Goal: Task Accomplishment & Management: Complete application form

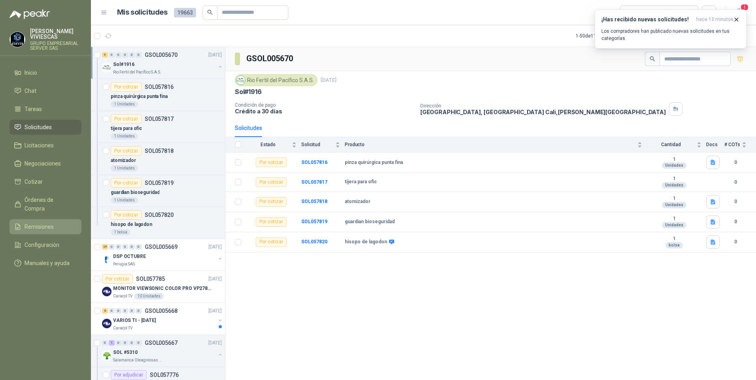
click at [38, 223] on span "Remisiones" at bounding box center [39, 227] width 29 height 9
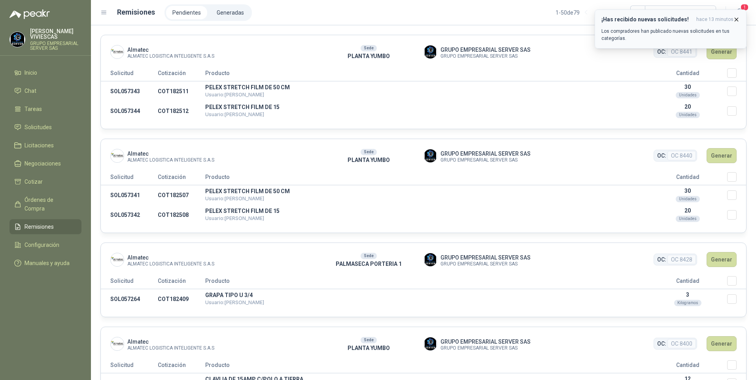
click at [736, 19] on icon "button" at bounding box center [736, 19] width 7 height 7
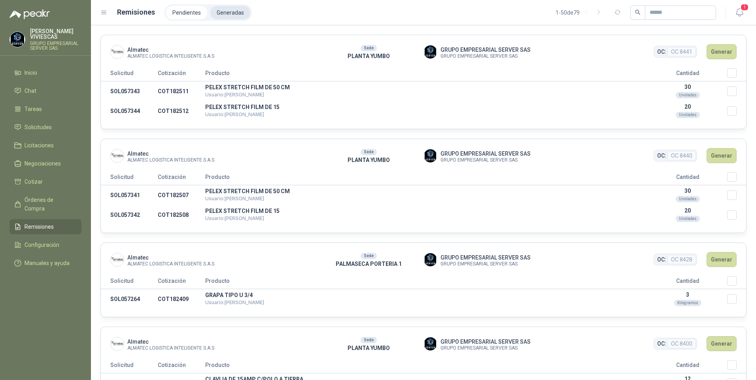
click at [230, 9] on li "Generadas" at bounding box center [230, 12] width 40 height 13
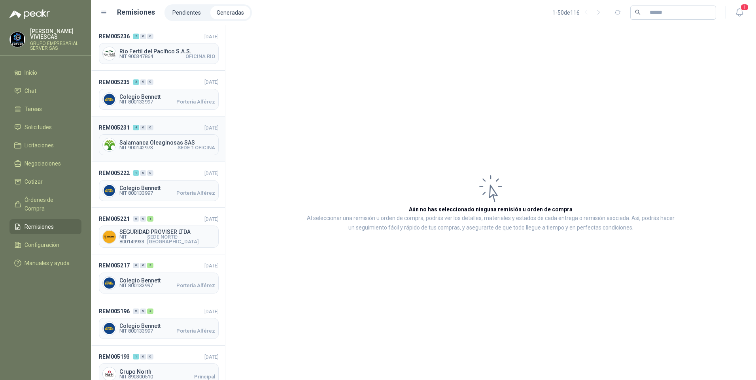
click at [158, 149] on span "NIT 900142973 SEDE 1 OFICINA" at bounding box center [167, 147] width 96 height 5
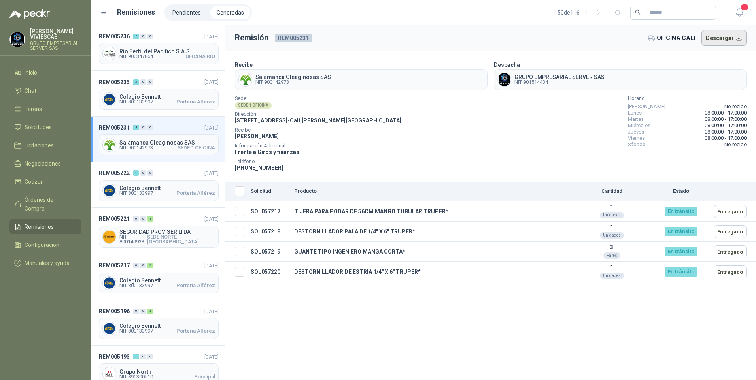
click at [725, 38] on button "Descargar" at bounding box center [723, 38] width 45 height 16
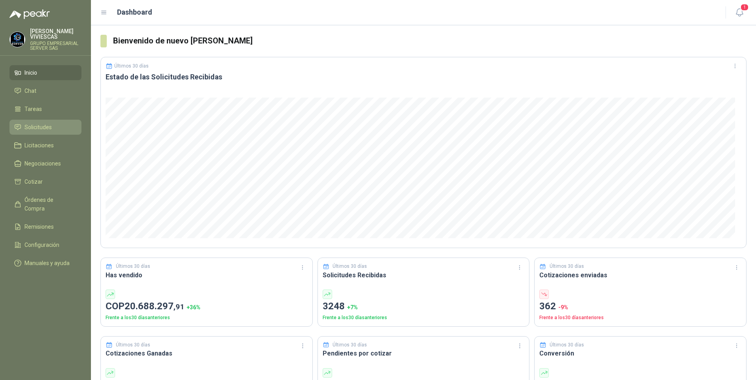
click at [36, 127] on span "Solicitudes" at bounding box center [38, 127] width 27 height 9
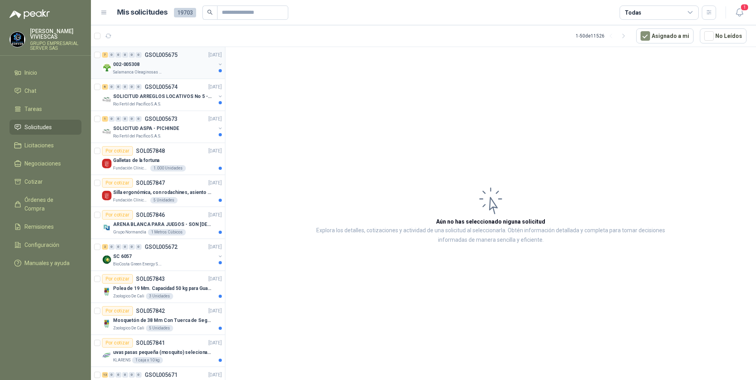
click at [124, 67] on p "002-005308" at bounding box center [126, 65] width 26 height 8
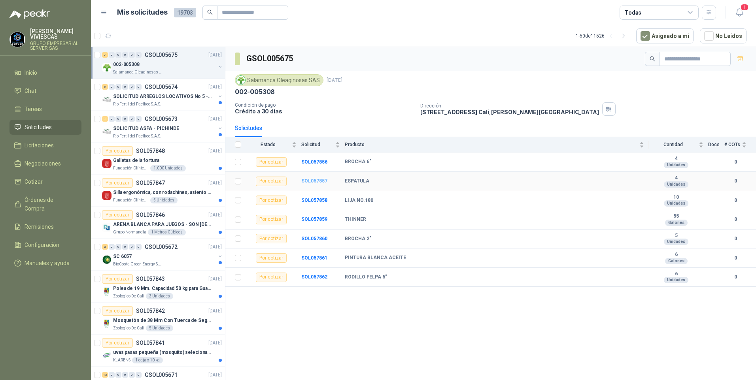
click at [310, 181] on b "SOL057857" at bounding box center [314, 181] width 26 height 6
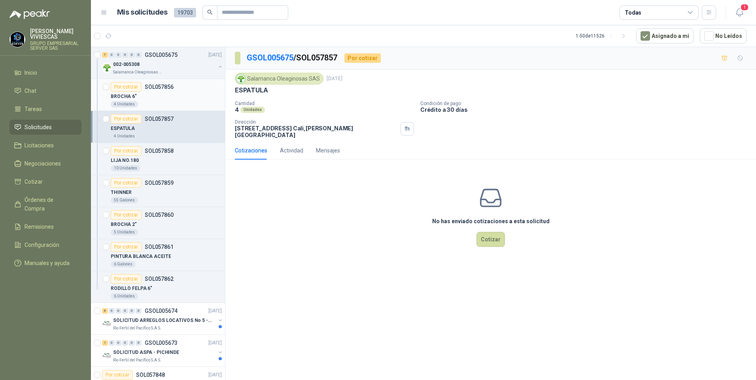
click at [133, 87] on div "Por cotizar" at bounding box center [126, 86] width 31 height 9
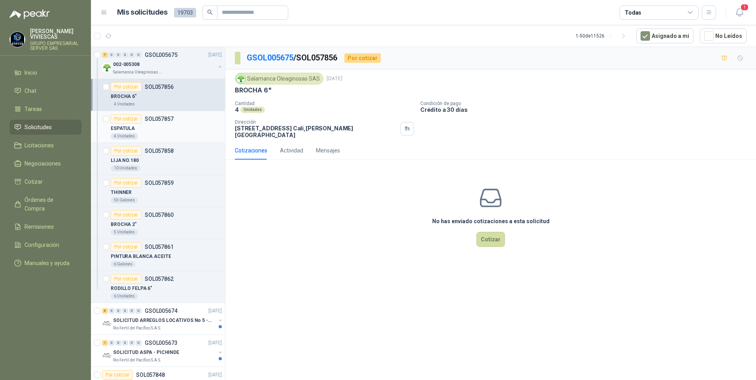
click at [133, 129] on p "ESPATULA" at bounding box center [123, 129] width 24 height 8
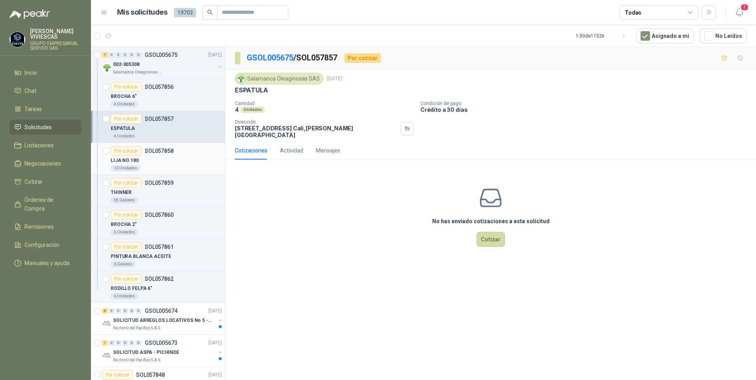
click at [134, 160] on p "LIJA NO.180" at bounding box center [125, 161] width 28 height 8
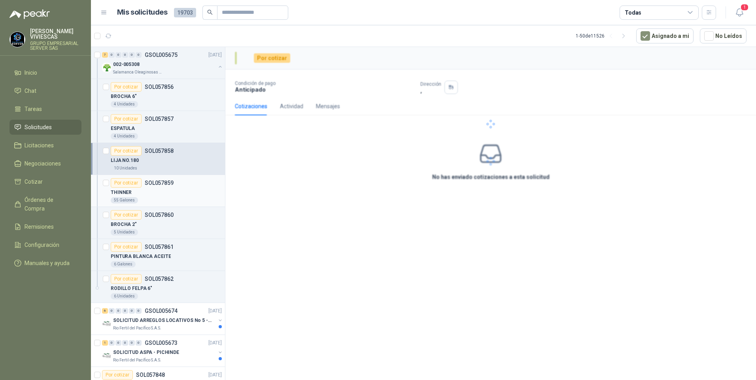
click at [126, 193] on p "THINNER" at bounding box center [121, 193] width 21 height 8
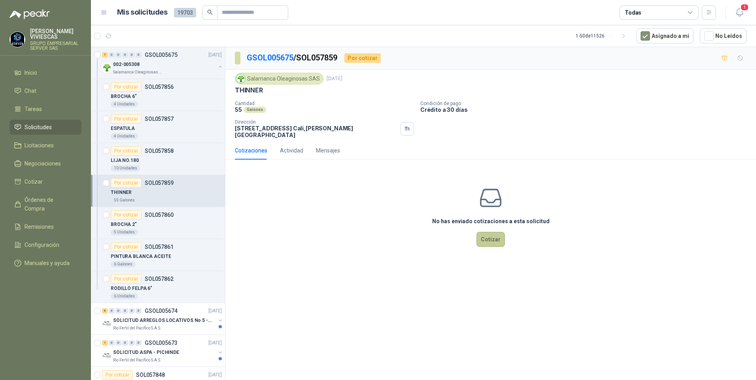
click at [492, 239] on button "Cotizar" at bounding box center [490, 239] width 28 height 15
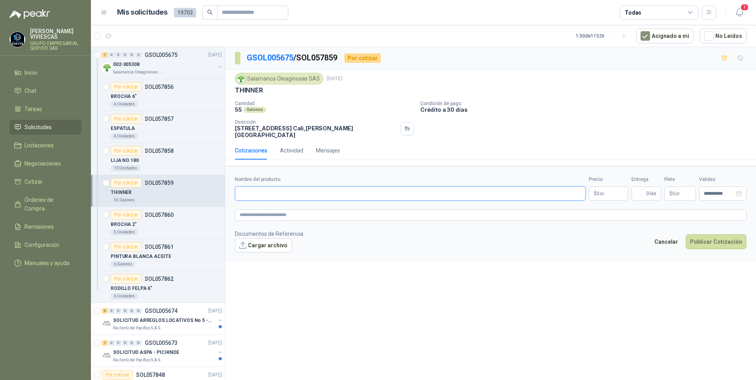
click at [245, 190] on input "Nombre del producto" at bounding box center [410, 194] width 351 height 14
click at [143, 226] on div "BROCHA 2"" at bounding box center [166, 224] width 111 height 9
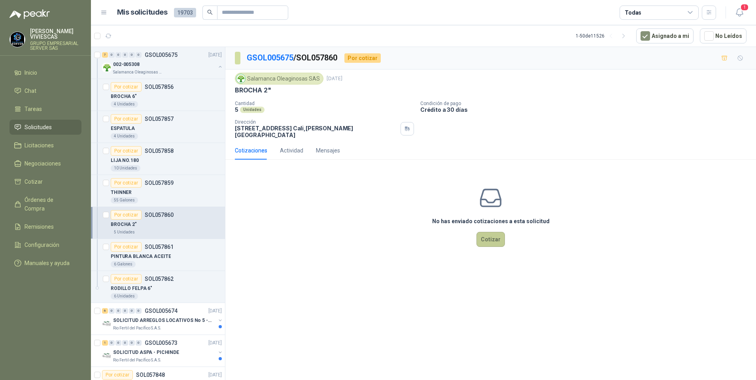
click at [498, 236] on button "Cotizar" at bounding box center [490, 239] width 28 height 15
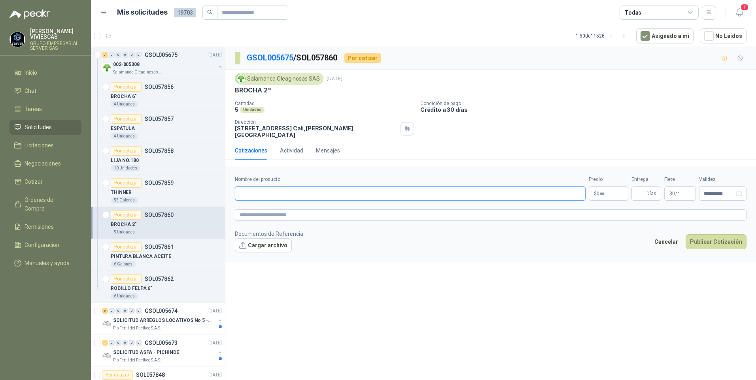
click at [255, 191] on input "Nombre del producto" at bounding box center [410, 194] width 351 height 14
click at [116, 190] on p "THINNER" at bounding box center [121, 193] width 21 height 8
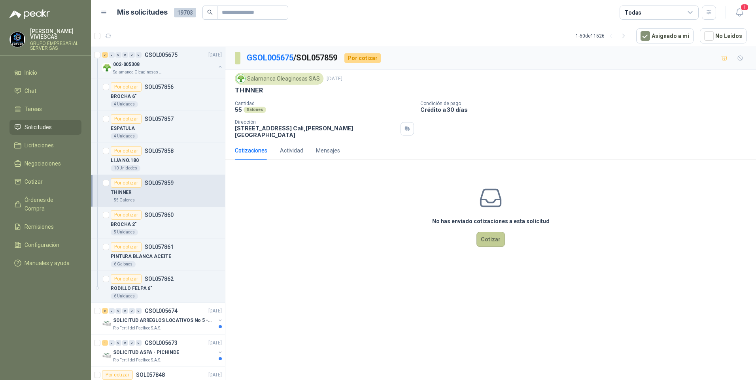
click at [490, 235] on button "Cotizar" at bounding box center [490, 239] width 28 height 15
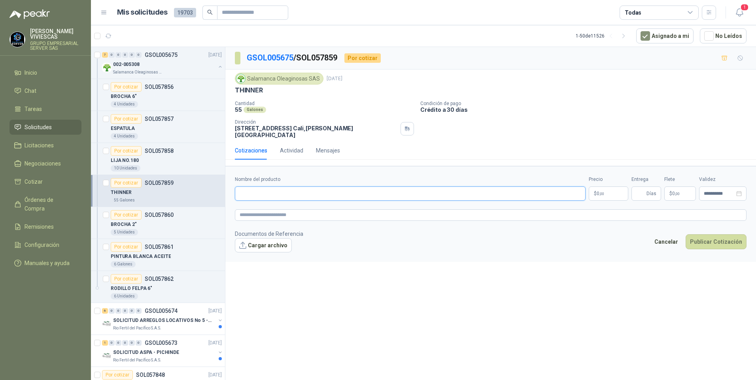
click at [252, 191] on input "Nombre del producto" at bounding box center [410, 194] width 351 height 14
type input "**********"
click at [596, 188] on body "RODRIGO VIVIESCAS GRUPO EMPRESARIAL SERVER SAS Inicio Chat Tareas Solicitudes L…" at bounding box center [378, 190] width 756 height 380
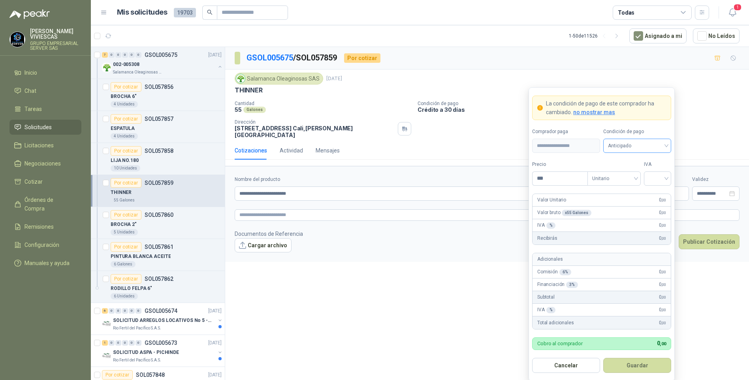
click at [626, 145] on span "Anticipado" at bounding box center [637, 146] width 58 height 12
drag, startPoint x: 654, startPoint y: 177, endPoint x: 641, endPoint y: 176, distance: 12.3
click at [653, 176] on div "Crédito a 30 días" at bounding box center [637, 175] width 55 height 9
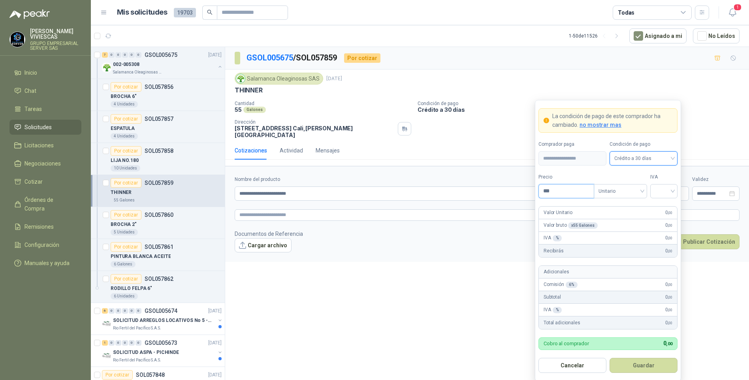
click at [554, 192] on input "***" at bounding box center [566, 191] width 55 height 13
type input "********"
click at [663, 194] on input "search" at bounding box center [664, 191] width 18 height 12
click at [658, 207] on div "19%" at bounding box center [664, 208] width 15 height 9
click at [641, 372] on button "Guardar" at bounding box center [644, 365] width 68 height 15
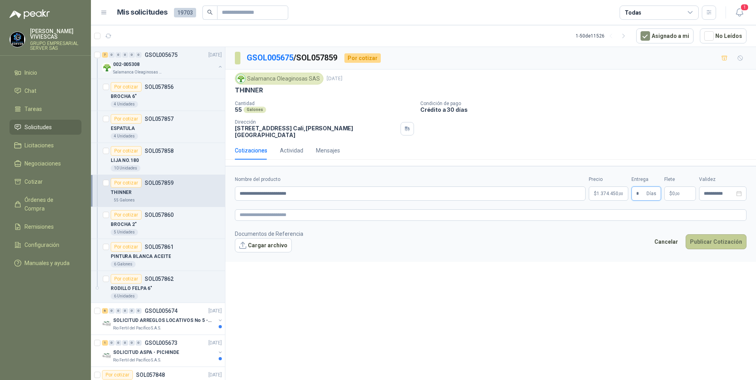
type input "*"
click at [712, 238] on button "Publicar Cotización" at bounding box center [715, 241] width 61 height 15
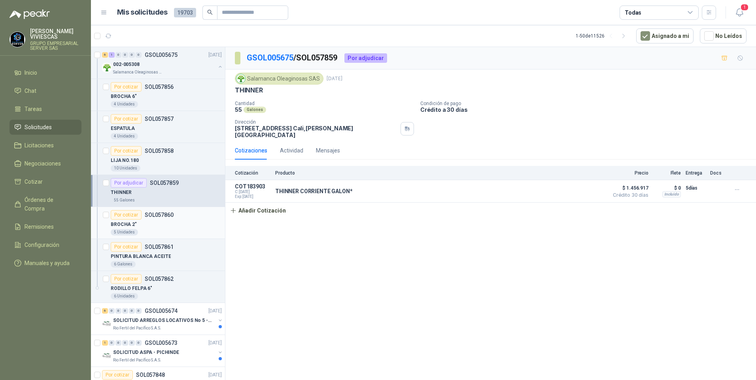
click at [129, 222] on p "BROCHA 2"" at bounding box center [124, 225] width 26 height 8
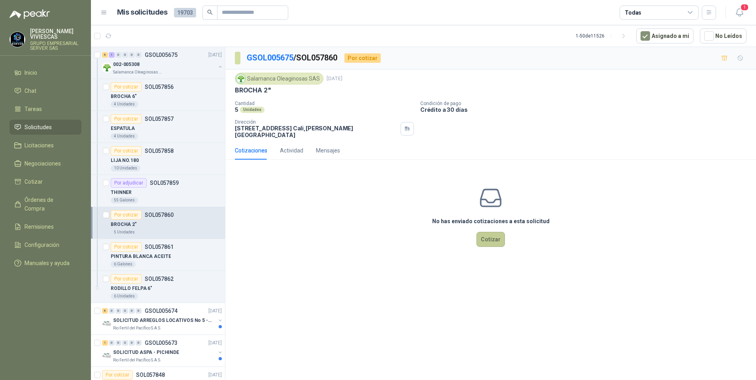
click at [490, 233] on button "Cotizar" at bounding box center [490, 239] width 28 height 15
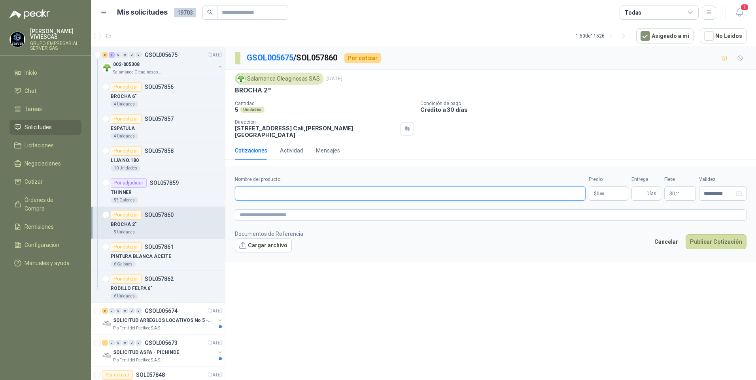
click at [243, 187] on input "Nombre del producto" at bounding box center [410, 194] width 351 height 14
type input "**********"
click at [258, 255] on link "image.png" at bounding box center [268, 259] width 52 height 8
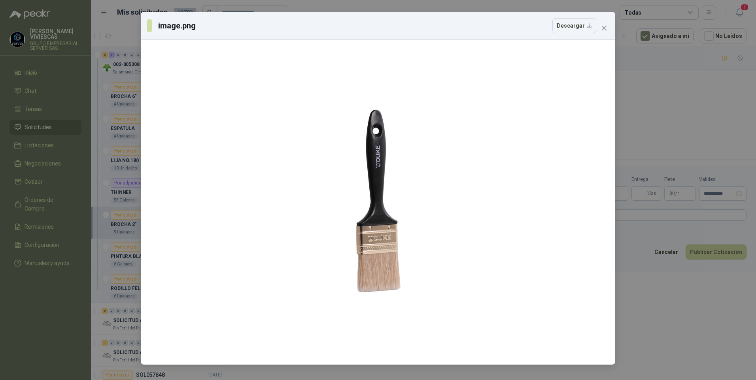
click at [669, 343] on div "image.png Descargar" at bounding box center [378, 190] width 756 height 380
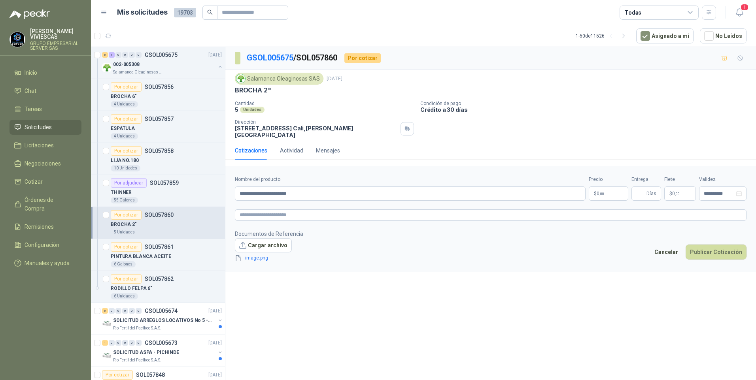
click at [611, 187] on body "RODRIGO VIVIESCAS GRUPO EMPRESARIAL SERVER SAS Inicio Chat Tareas Solicitudes L…" at bounding box center [378, 190] width 756 height 380
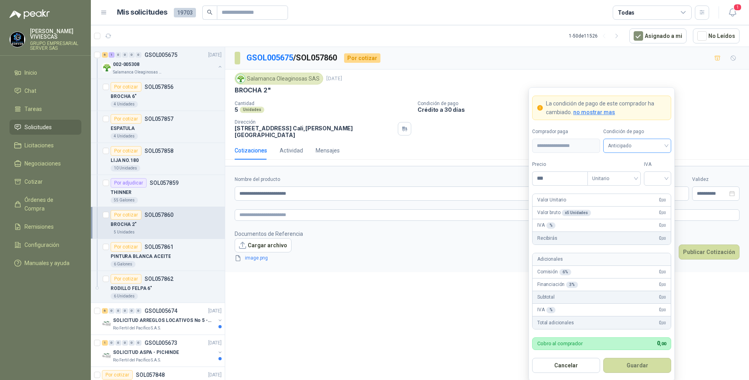
drag, startPoint x: 621, startPoint y: 146, endPoint x: 633, endPoint y: 153, distance: 13.6
click at [621, 147] on span "Anticipado" at bounding box center [637, 146] width 58 height 12
drag, startPoint x: 629, startPoint y: 175, endPoint x: 609, endPoint y: 175, distance: 20.6
click at [628, 175] on div "Crédito a 30 días" at bounding box center [637, 175] width 55 height 9
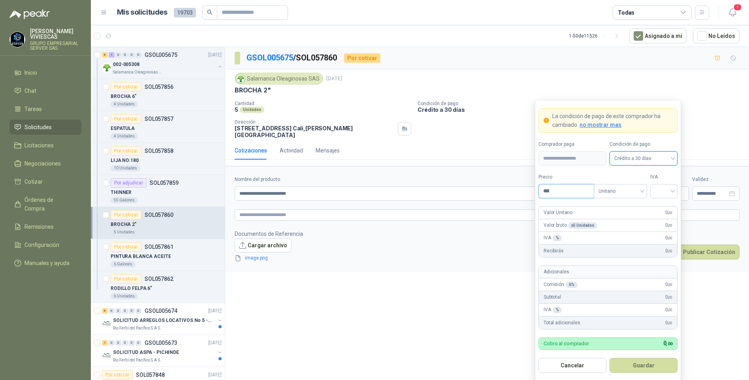
click at [560, 187] on input "***" at bounding box center [566, 191] width 55 height 13
type input "*******"
click at [666, 192] on input "search" at bounding box center [664, 191] width 18 height 12
click at [657, 208] on div "19%" at bounding box center [664, 208] width 15 height 9
click at [641, 365] on button "Guardar" at bounding box center [644, 365] width 68 height 15
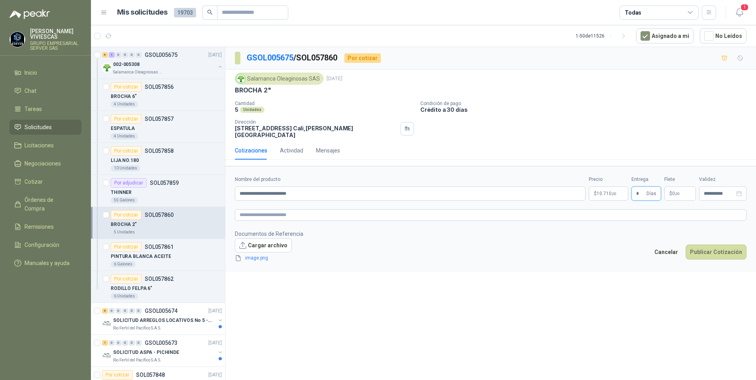
type input "*"
click at [590, 288] on div "**********" at bounding box center [490, 215] width 530 height 336
click at [713, 248] on button "Publicar Cotización" at bounding box center [715, 252] width 61 height 15
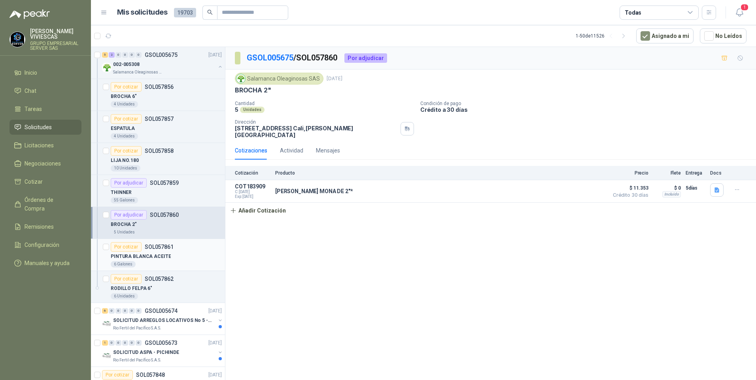
click at [147, 257] on p "PINTURA BLANCA ACEITE" at bounding box center [141, 257] width 60 height 8
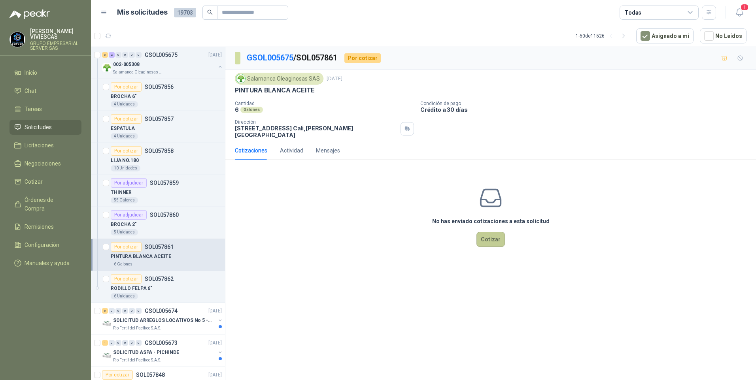
click at [492, 236] on button "Cotizar" at bounding box center [490, 239] width 28 height 15
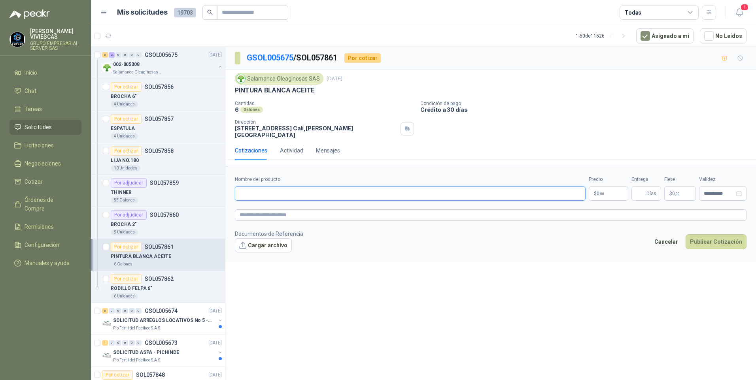
click at [264, 188] on input "Nombre del producto" at bounding box center [410, 194] width 351 height 14
type input "**********"
click at [607, 190] on body "RODRIGO VIVIESCAS GRUPO EMPRESARIAL SERVER SAS Inicio Chat Tareas Solicitudes L…" at bounding box center [378, 190] width 756 height 380
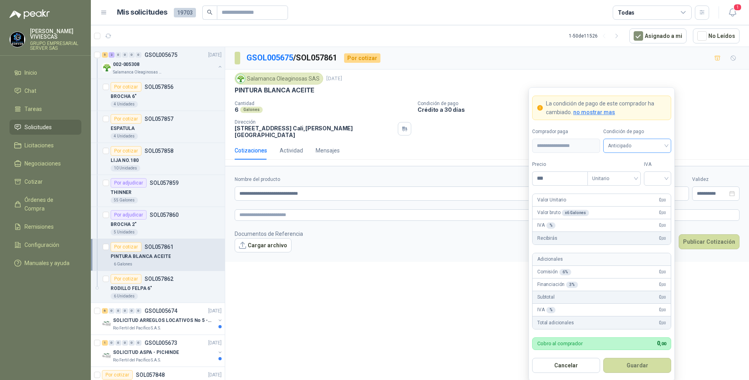
click at [657, 151] on span "Anticipado" at bounding box center [637, 146] width 58 height 12
click at [631, 170] on div "Crédito a 30 días" at bounding box center [637, 175] width 65 height 13
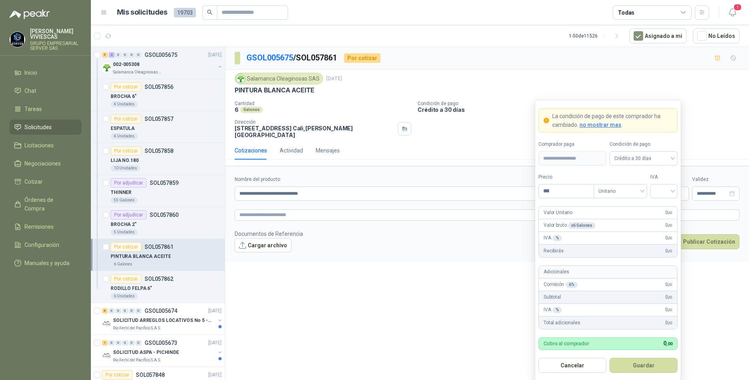
click at [571, 199] on form "**********" at bounding box center [608, 240] width 146 height 281
click at [565, 195] on input "***" at bounding box center [566, 191] width 55 height 13
drag, startPoint x: 651, startPoint y: 193, endPoint x: 675, endPoint y: 189, distance: 24.5
click at [655, 192] on div at bounding box center [664, 191] width 27 height 14
type input "********"
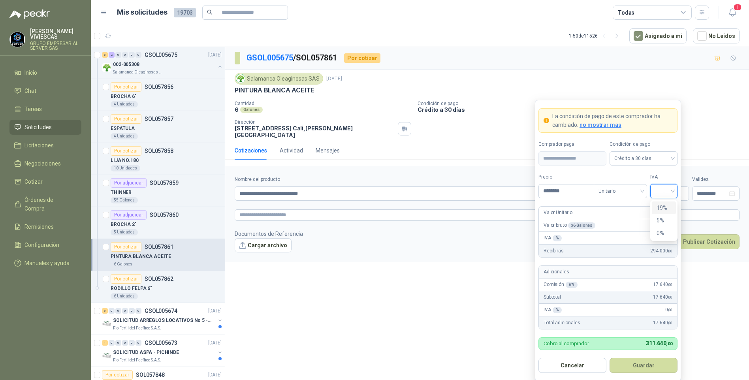
click at [662, 207] on div "19%" at bounding box center [664, 208] width 15 height 9
click at [637, 364] on button "Guardar" at bounding box center [644, 365] width 68 height 15
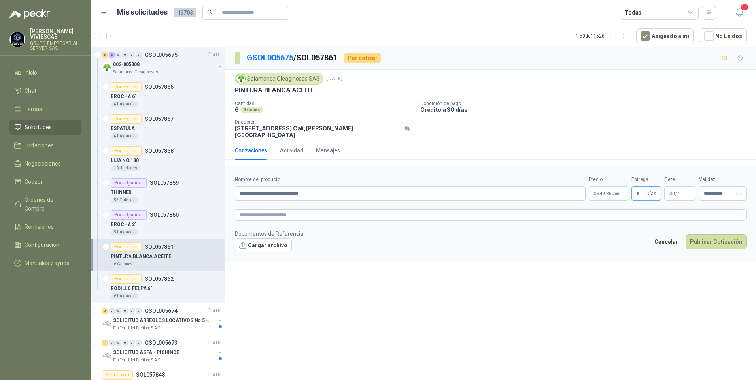
type input "*"
drag, startPoint x: 559, startPoint y: 341, endPoint x: 566, endPoint y: 332, distance: 12.2
click at [559, 341] on div "**********" at bounding box center [490, 215] width 530 height 336
click at [257, 255] on link "image.png" at bounding box center [268, 259] width 52 height 8
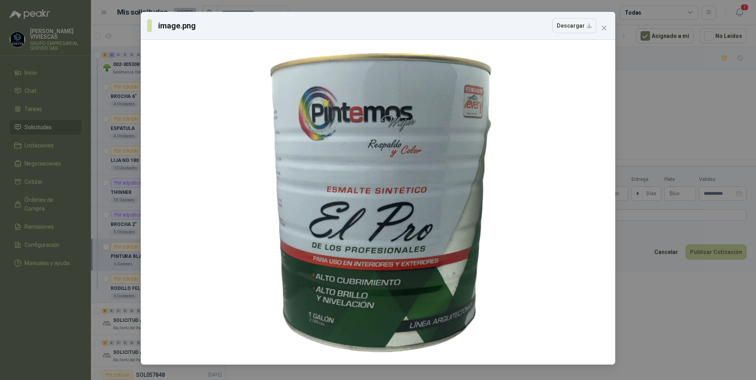
drag, startPoint x: 686, startPoint y: 340, endPoint x: 673, endPoint y: 343, distance: 12.9
click at [685, 340] on div "image.png Descargar" at bounding box center [378, 190] width 756 height 380
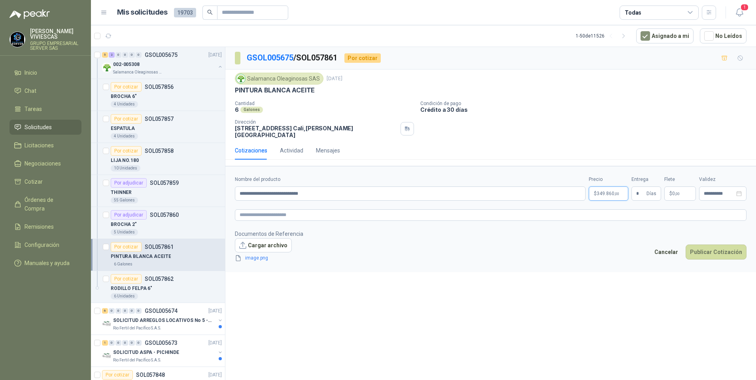
click at [613, 191] on body "RODRIGO VIVIESCAS GRUPO EMPRESARIAL SERVER SAS Inicio Chat Tareas Solicitudes L…" at bounding box center [378, 190] width 756 height 380
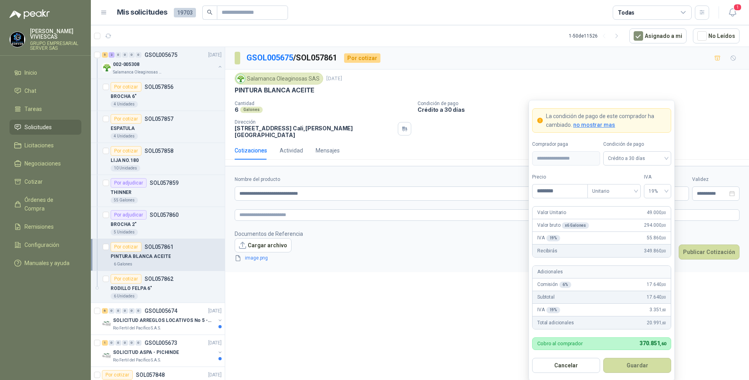
click at [732, 347] on div "**********" at bounding box center [487, 215] width 524 height 336
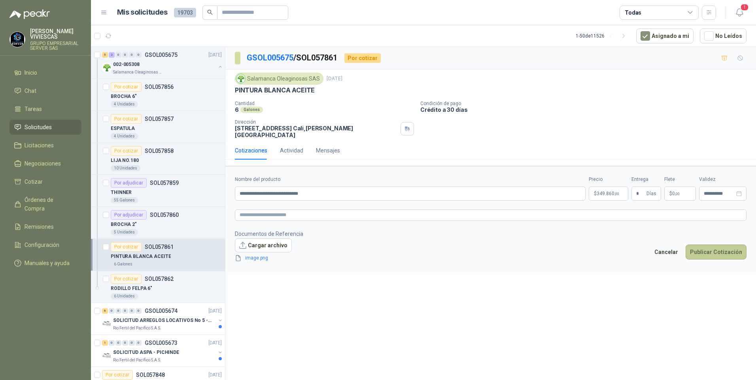
click at [710, 250] on button "Publicar Cotización" at bounding box center [715, 252] width 61 height 15
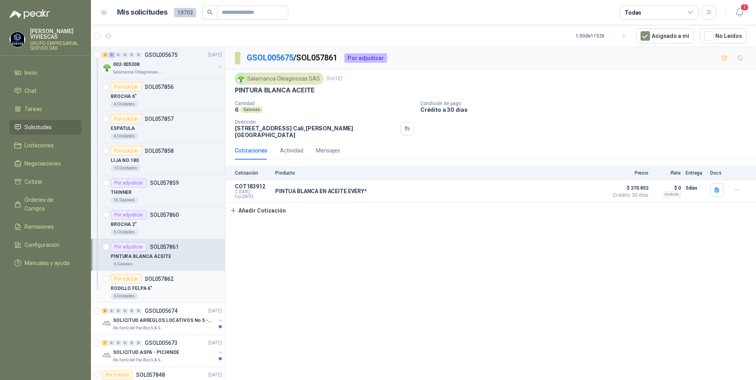
click at [134, 289] on p "RODILLO FELPA 6"" at bounding box center [131, 289] width 41 height 8
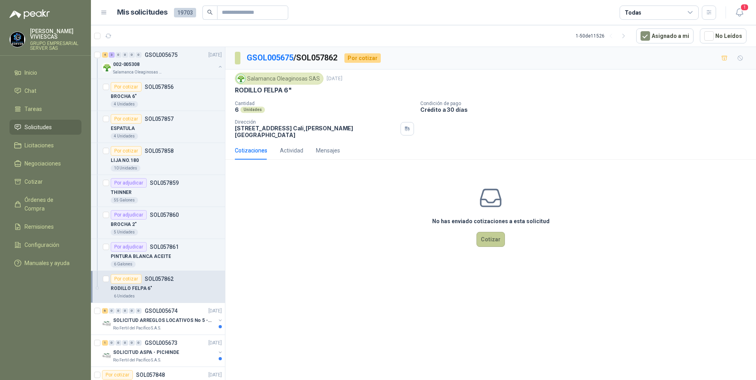
click at [494, 234] on button "Cotizar" at bounding box center [490, 239] width 28 height 15
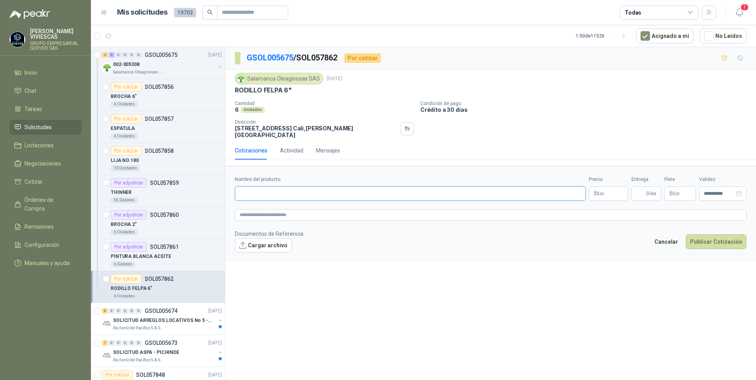
click at [243, 187] on input "Nombre del producto" at bounding box center [410, 194] width 351 height 14
type input "*"
type input "**********"
click at [607, 190] on body "RODRIGO VIVIESCAS GRUPO EMPRESARIAL SERVER SAS Inicio Chat Tareas Solicitudes L…" at bounding box center [378, 190] width 756 height 380
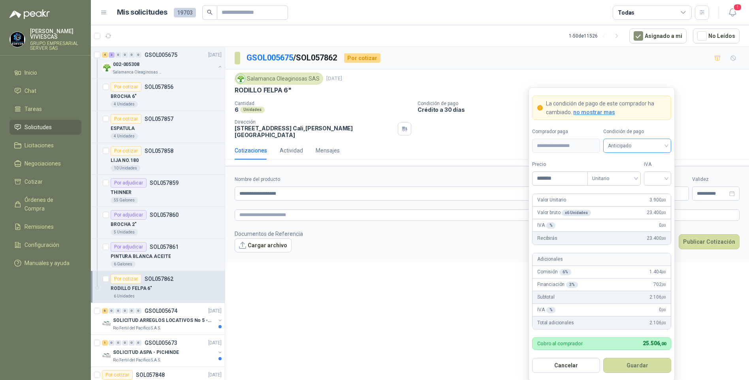
click at [643, 150] on span "Anticipado" at bounding box center [637, 146] width 58 height 12
type input "*******"
click at [633, 173] on div "Crédito a 30 días" at bounding box center [637, 175] width 55 height 9
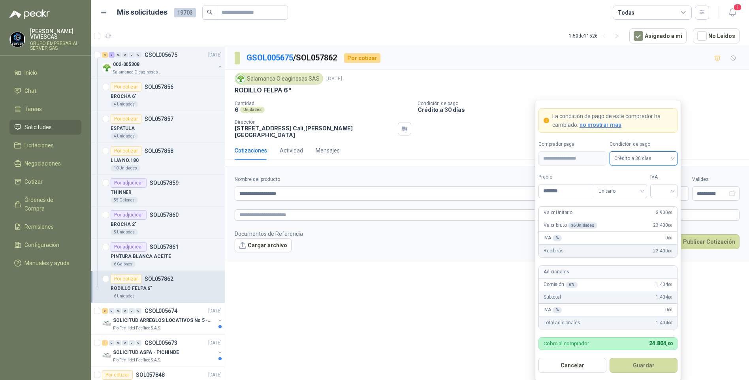
click at [678, 192] on form "**********" at bounding box center [608, 240] width 146 height 281
drag, startPoint x: 668, startPoint y: 185, endPoint x: 672, endPoint y: 201, distance: 16.8
click at [669, 187] on input "search" at bounding box center [664, 191] width 18 height 12
drag, startPoint x: 664, startPoint y: 207, endPoint x: 683, endPoint y: 184, distance: 29.3
click at [662, 206] on div "19%" at bounding box center [664, 208] width 15 height 9
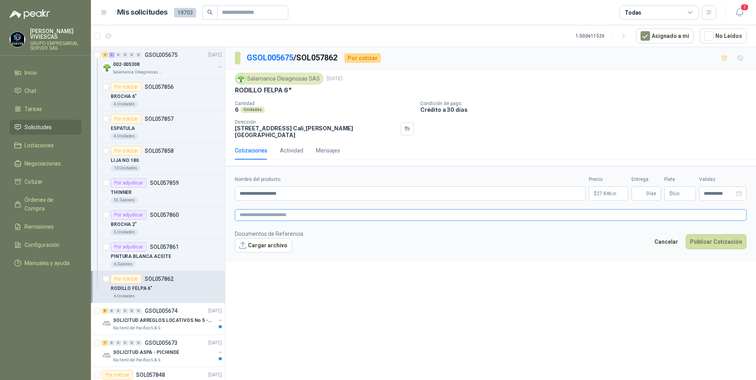
click at [255, 209] on textarea at bounding box center [490, 214] width 511 height 11
click at [259, 255] on span "image.png" at bounding box center [268, 259] width 52 height 8
click at [260, 255] on link "image.png" at bounding box center [268, 259] width 52 height 8
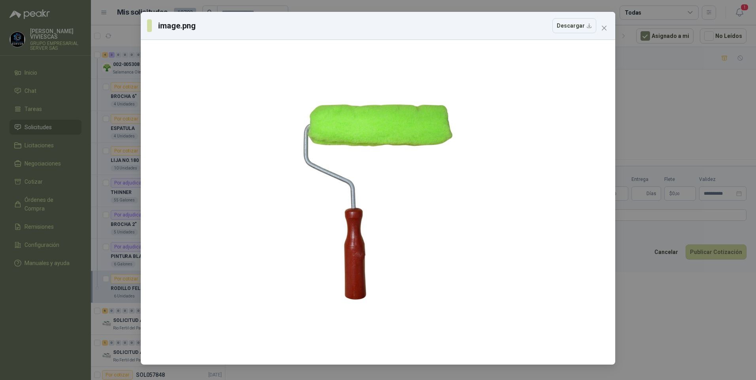
click at [665, 333] on div "image.png Descargar" at bounding box center [378, 190] width 756 height 380
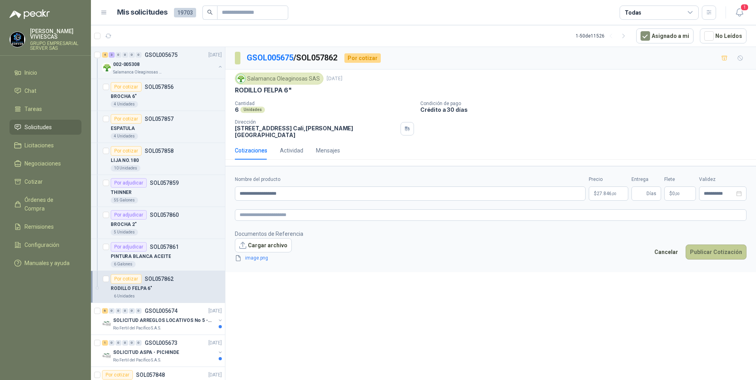
click at [714, 250] on button "Publicar Cotización" at bounding box center [715, 252] width 61 height 15
click at [640, 187] on input "Entrega" at bounding box center [640, 193] width 9 height 13
type input "*"
click at [704, 252] on button "Publicar Cotización" at bounding box center [715, 252] width 61 height 15
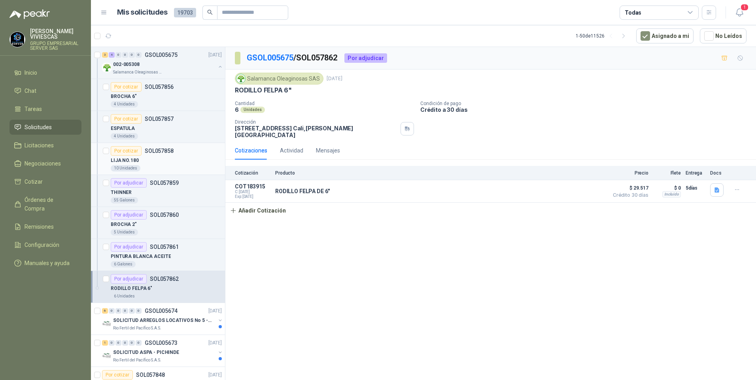
click at [128, 160] on p "LIJA NO.180" at bounding box center [125, 161] width 28 height 8
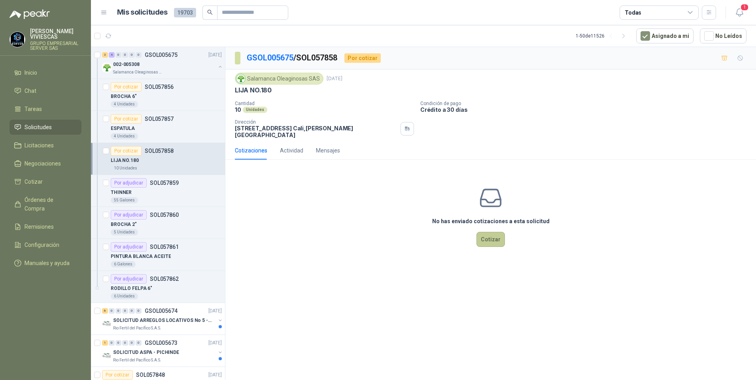
click at [493, 234] on button "Cotizar" at bounding box center [490, 239] width 28 height 15
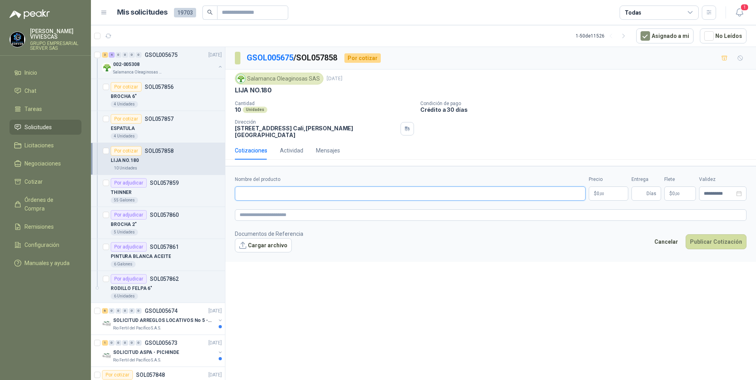
click at [266, 193] on input "Nombre del producto" at bounding box center [410, 194] width 351 height 14
type input "**********"
click at [612, 194] on body "RODRIGO VIVIESCAS GRUPO EMPRESARIAL SERVER SAS Inicio Chat Tareas Solicitudes L…" at bounding box center [378, 190] width 756 height 380
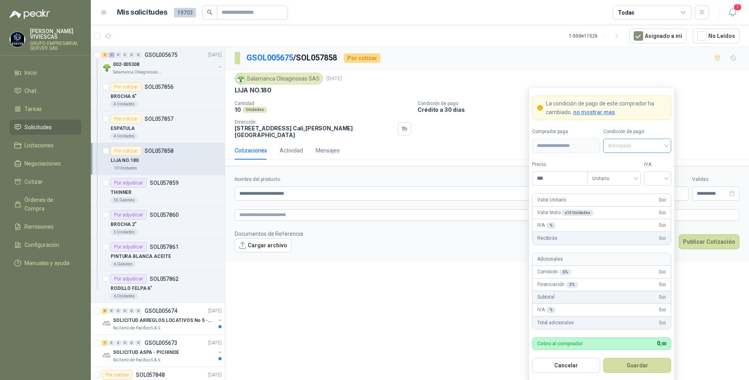
click at [630, 146] on span "Anticipado" at bounding box center [637, 146] width 58 height 12
drag, startPoint x: 638, startPoint y: 177, endPoint x: 634, endPoint y: 175, distance: 5.0
click at [637, 177] on div "Crédito a 30 días" at bounding box center [637, 175] width 55 height 9
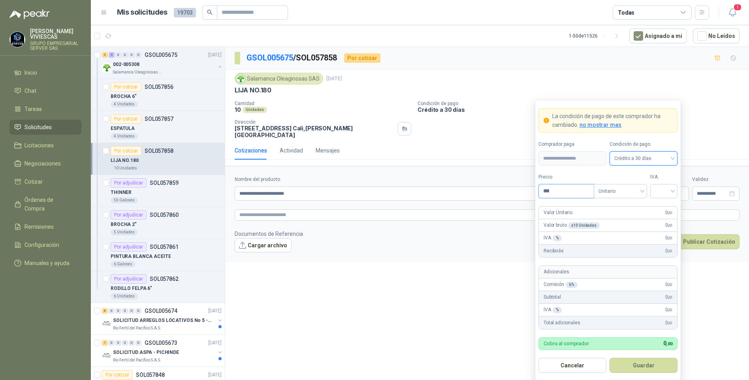
click at [552, 197] on input "***" at bounding box center [566, 191] width 55 height 13
type input "*******"
click at [664, 188] on input "search" at bounding box center [664, 191] width 18 height 12
click at [666, 207] on div "19%" at bounding box center [664, 208] width 15 height 9
click at [645, 368] on button "Guardar" at bounding box center [644, 365] width 68 height 15
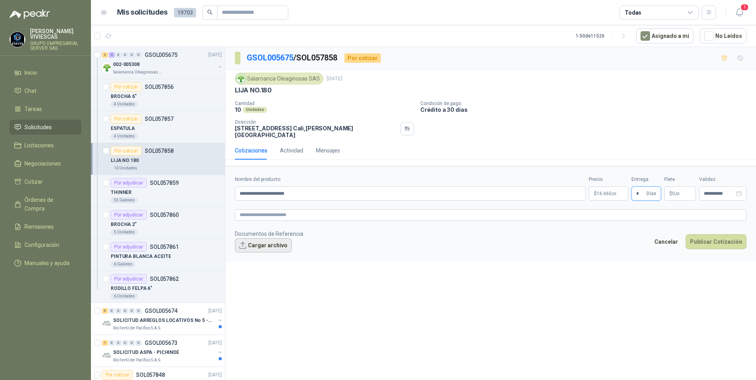
type input "*"
click at [266, 241] on button "Cargar archivo" at bounding box center [263, 245] width 57 height 14
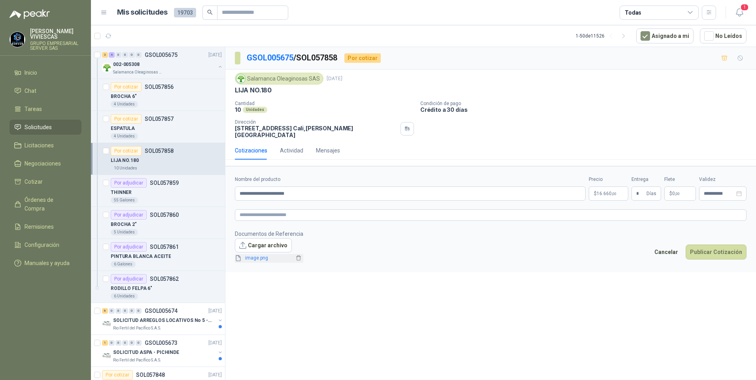
click at [252, 255] on link "image.png" at bounding box center [268, 259] width 52 height 8
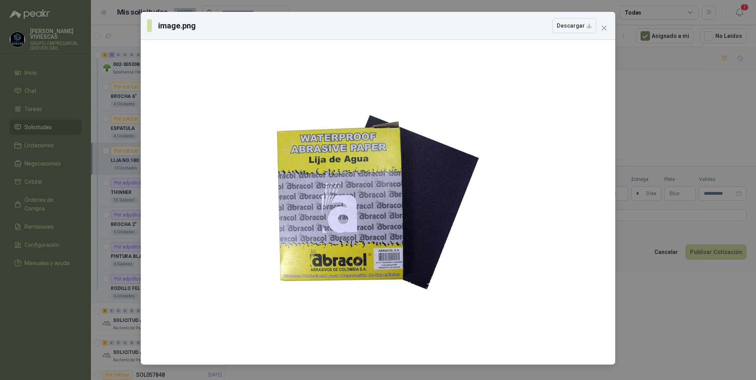
click at [678, 313] on div "image.png Descargar" at bounding box center [378, 190] width 756 height 380
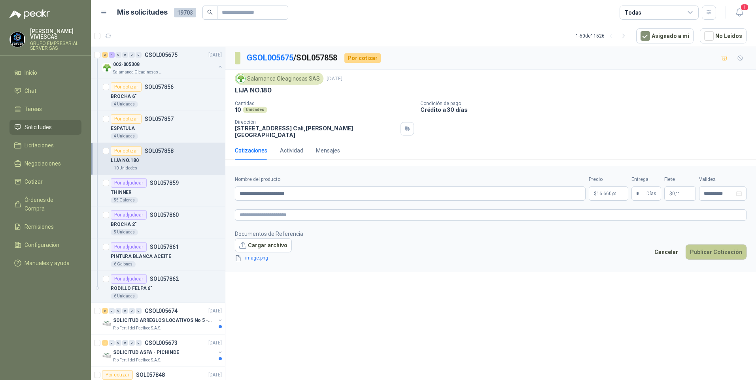
click at [715, 250] on button "Publicar Cotización" at bounding box center [715, 252] width 61 height 15
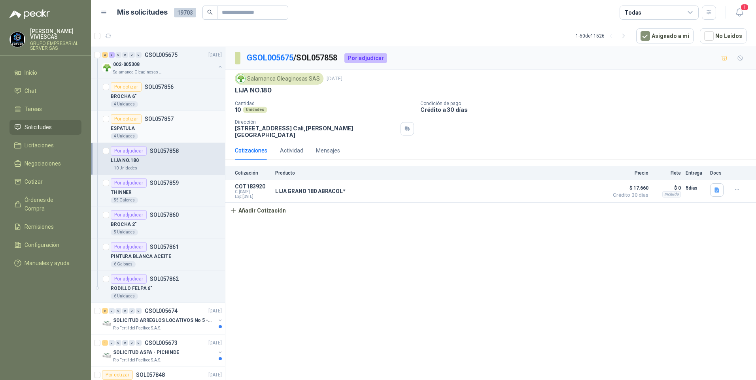
click at [124, 131] on p "ESPATULA" at bounding box center [123, 129] width 24 height 8
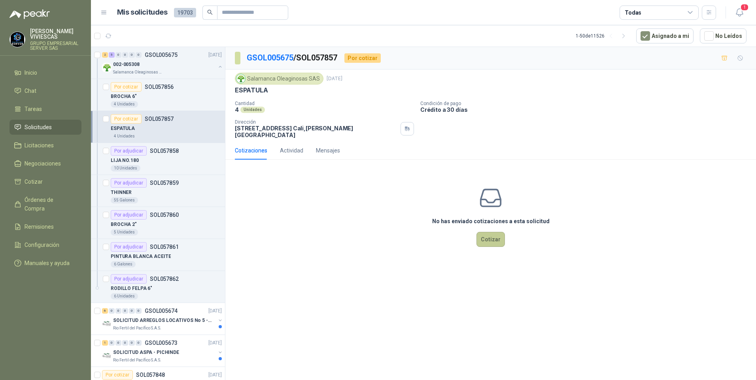
click at [490, 236] on button "Cotizar" at bounding box center [490, 239] width 28 height 15
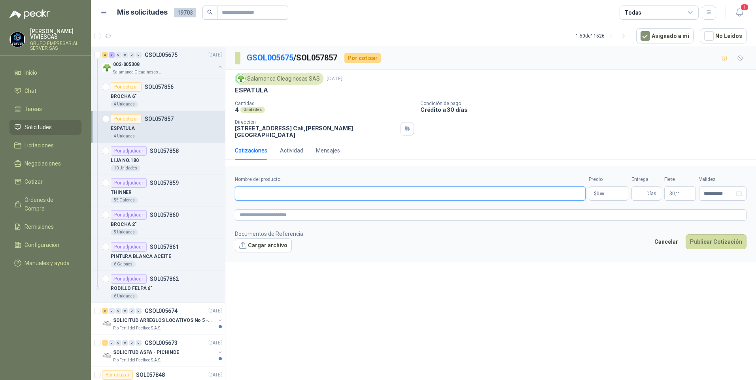
click at [256, 190] on input "Nombre del producto" at bounding box center [410, 194] width 351 height 14
type input "**********"
click at [605, 194] on p "$ 0 ,00" at bounding box center [608, 194] width 40 height 14
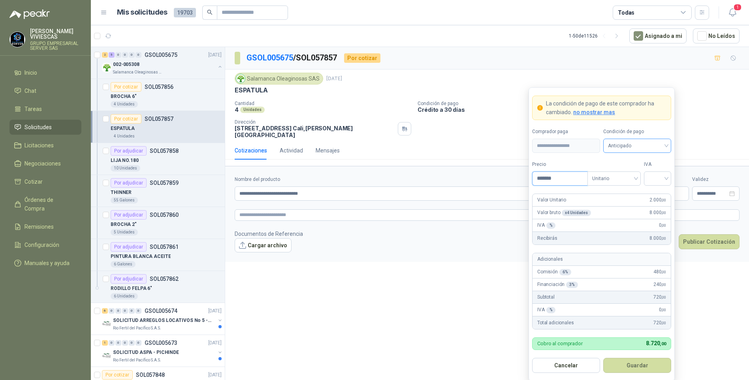
click at [657, 152] on span "Anticipado" at bounding box center [637, 146] width 58 height 12
type input "*******"
click at [626, 179] on div "Crédito a 30 días" at bounding box center [637, 175] width 55 height 9
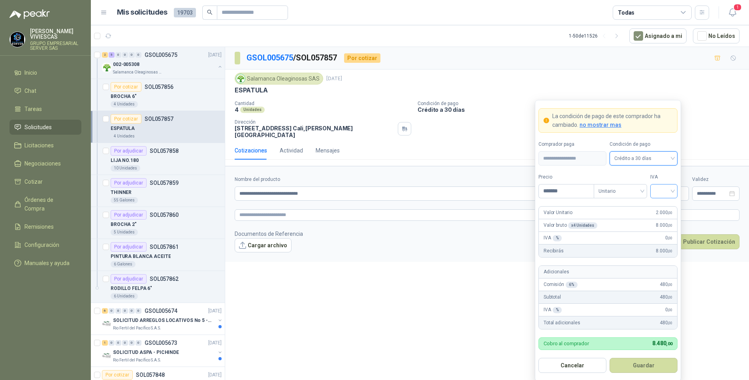
click at [656, 186] on input "search" at bounding box center [664, 191] width 18 height 12
click at [660, 209] on div "19%" at bounding box center [664, 208] width 15 height 9
click at [638, 366] on button "Guardar" at bounding box center [644, 365] width 68 height 15
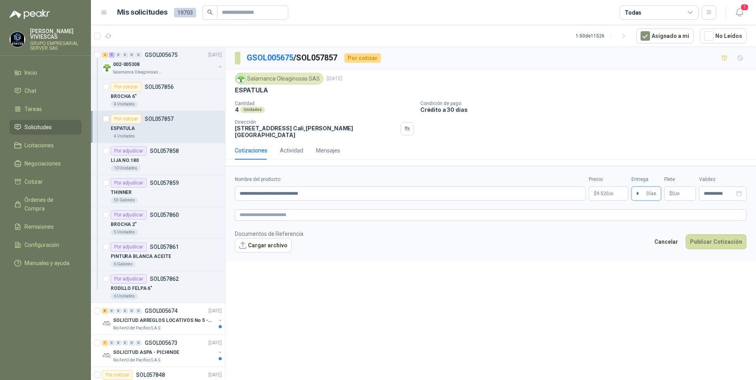
type input "*"
click at [549, 296] on div "**********" at bounding box center [490, 215] width 530 height 336
click at [255, 210] on textarea at bounding box center [490, 214] width 511 height 11
click at [724, 249] on button "Publicar Cotización" at bounding box center [715, 252] width 61 height 15
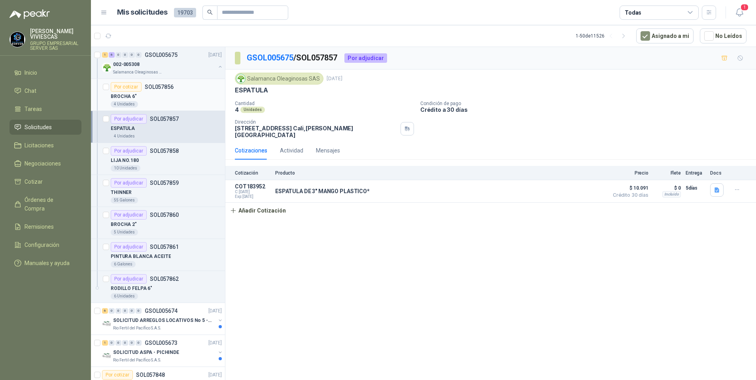
click at [128, 96] on p "BROCHA 6"" at bounding box center [124, 97] width 26 height 8
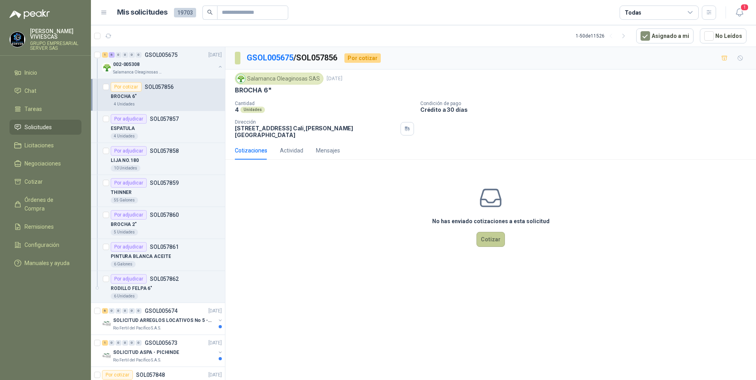
click at [485, 232] on button "Cotizar" at bounding box center [490, 239] width 28 height 15
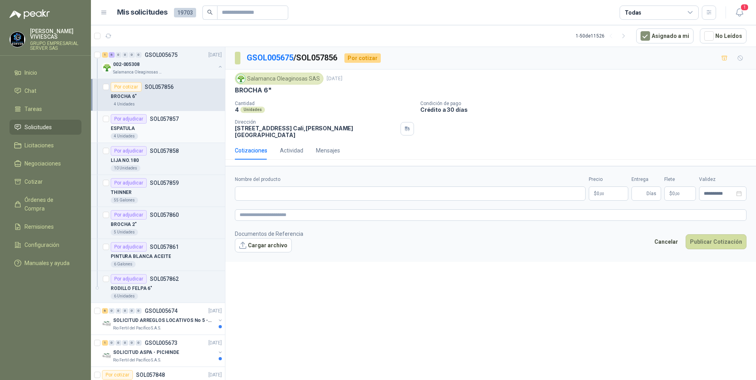
click at [125, 128] on p "ESPATULA" at bounding box center [123, 129] width 24 height 8
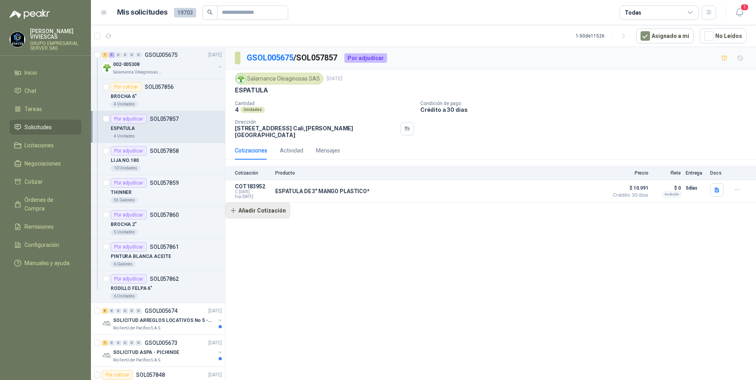
click at [249, 207] on button "Añadir Cotización" at bounding box center [257, 211] width 65 height 16
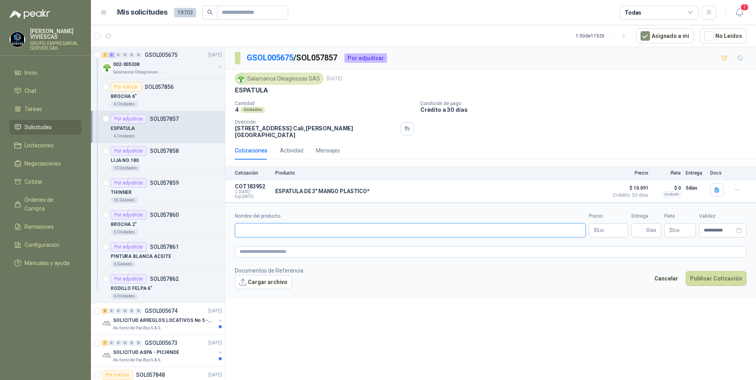
click at [261, 223] on input "Nombre del producto" at bounding box center [410, 230] width 351 height 14
type input "**********"
click at [596, 226] on body "RODRIGO VIVIESCAS GRUPO EMPRESARIAL SERVER SAS Inicio Chat Tareas Solicitudes L…" at bounding box center [378, 190] width 756 height 380
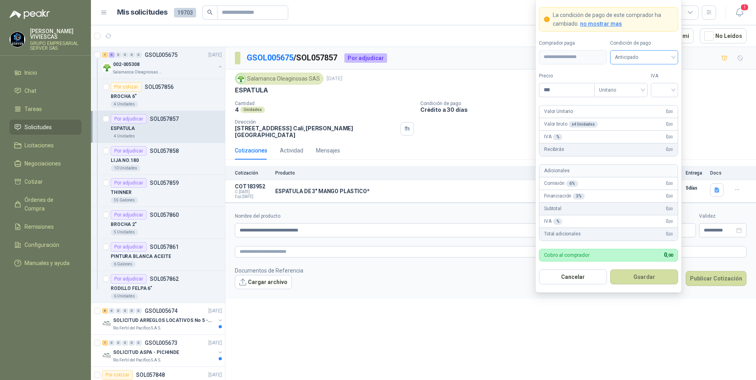
click at [643, 58] on span "Anticipado" at bounding box center [644, 57] width 58 height 12
click at [645, 87] on div "Crédito a 30 días" at bounding box center [643, 86] width 55 height 9
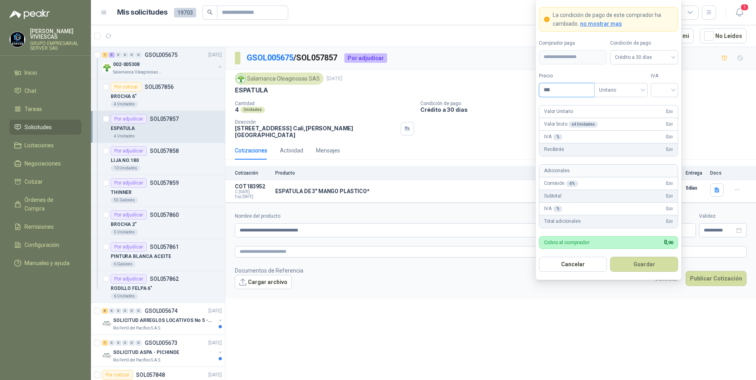
click at [567, 89] on input "***" at bounding box center [566, 89] width 55 height 13
type input "*******"
click at [670, 88] on input "search" at bounding box center [664, 89] width 18 height 12
click at [656, 102] on div "19%" at bounding box center [664, 106] width 24 height 13
drag, startPoint x: 641, startPoint y: 270, endPoint x: 652, endPoint y: 260, distance: 16.0
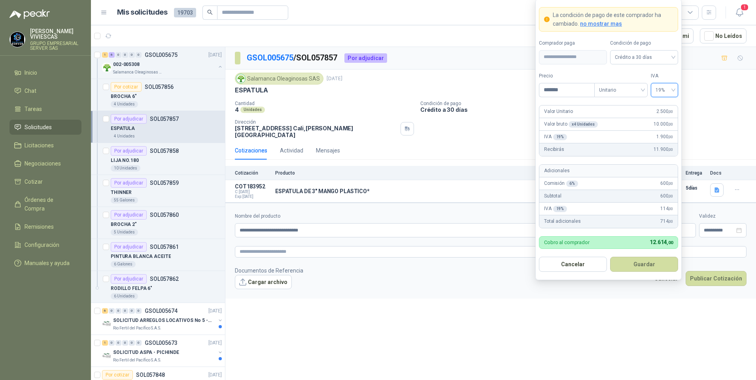
click at [641, 269] on button "Guardar" at bounding box center [644, 264] width 68 height 15
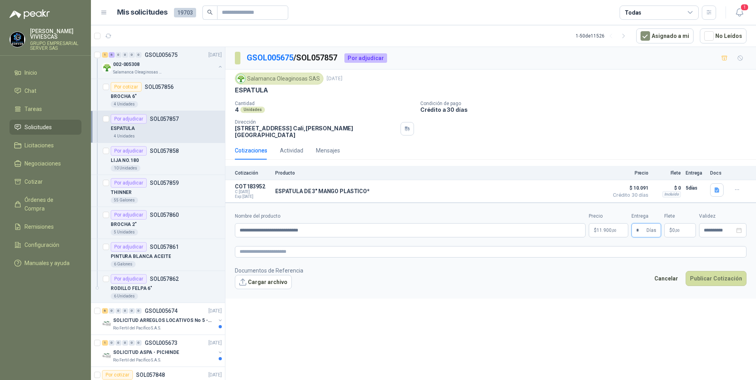
type input "*"
click at [593, 310] on div "**********" at bounding box center [490, 215] width 530 height 336
click at [256, 291] on span "image.png" at bounding box center [268, 295] width 52 height 8
click at [256, 291] on link "image.png" at bounding box center [268, 295] width 52 height 8
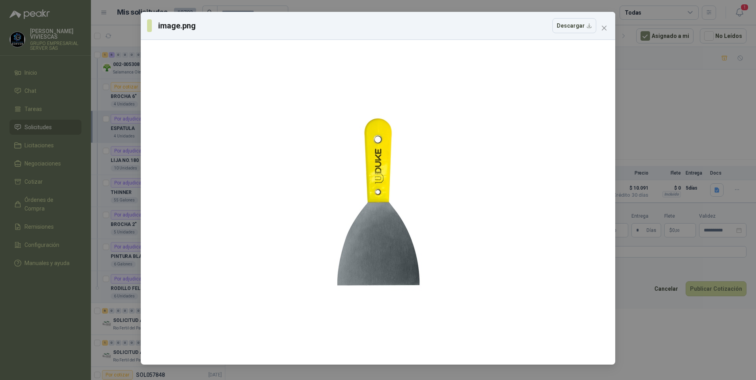
click at [659, 337] on div "image.png Descargar" at bounding box center [378, 190] width 756 height 380
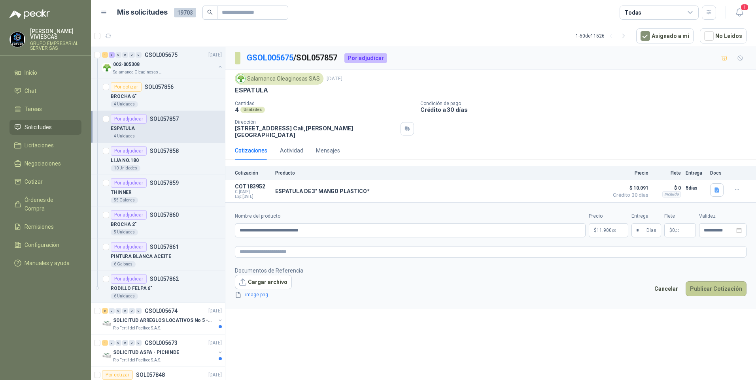
click at [713, 288] on button "Publicar Cotización" at bounding box center [715, 288] width 61 height 15
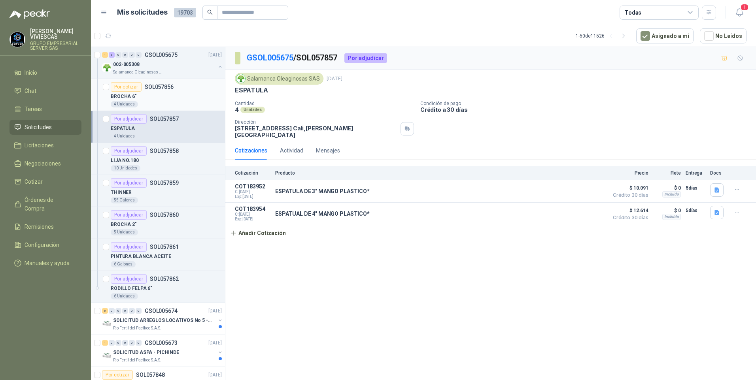
click at [127, 95] on p "BROCHA 6"" at bounding box center [124, 97] width 26 height 8
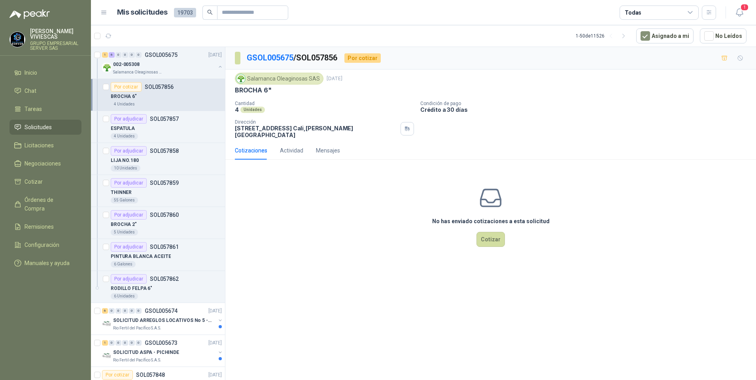
drag, startPoint x: 464, startPoint y: 221, endPoint x: 469, endPoint y: 225, distance: 6.2
click at [469, 225] on div "No has enviado cotizaciones a esta solicitud Cotizar" at bounding box center [490, 216] width 530 height 101
drag, startPoint x: 469, startPoint y: 225, endPoint x: 495, endPoint y: 236, distance: 28.5
click at [495, 236] on button "Cotizar" at bounding box center [490, 239] width 28 height 15
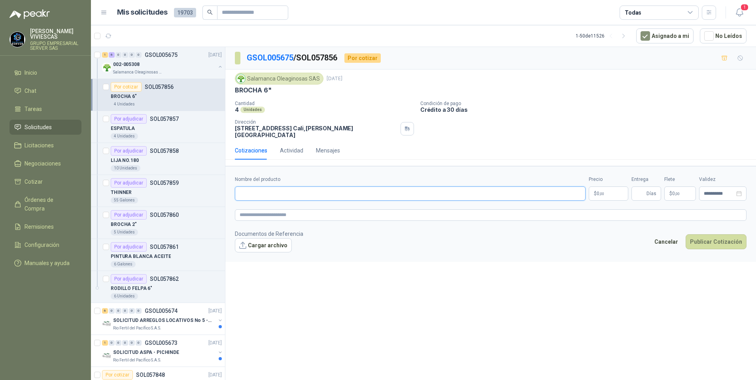
click at [259, 190] on input "Nombre del producto" at bounding box center [410, 194] width 351 height 14
click at [276, 187] on input "Nombre del producto" at bounding box center [410, 194] width 351 height 14
click at [246, 187] on input "Nombre del producto" at bounding box center [410, 194] width 351 height 14
type input "**********"
click at [603, 194] on body "RODRIGO VIVIESCAS GRUPO EMPRESARIAL SERVER SAS Inicio Chat Tareas Solicitudes L…" at bounding box center [378, 190] width 756 height 380
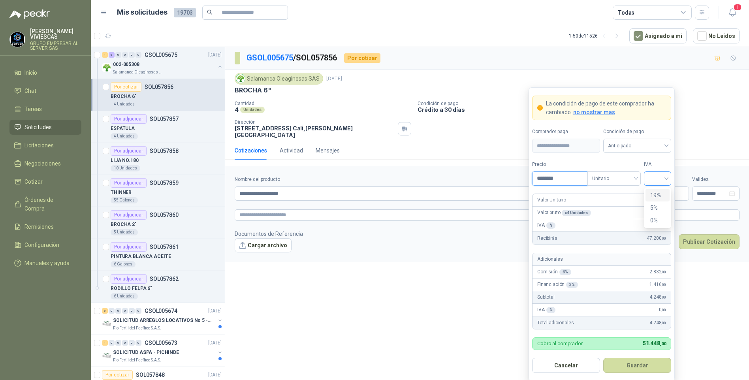
click at [671, 174] on div at bounding box center [657, 179] width 27 height 14
type input "********"
click at [655, 194] on div "19%" at bounding box center [658, 195] width 15 height 9
click at [631, 361] on button "Guardar" at bounding box center [637, 365] width 68 height 15
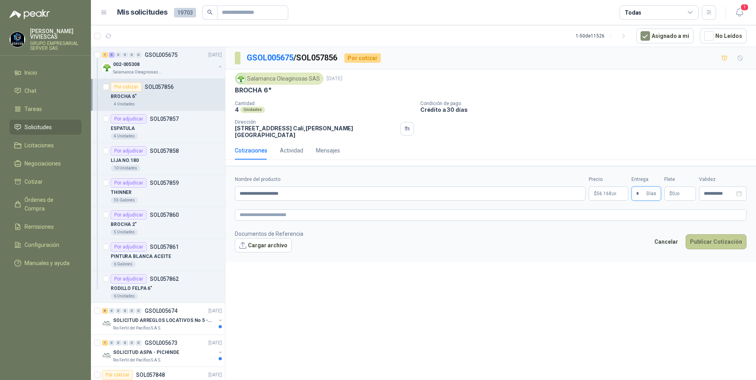
type input "*"
click at [713, 234] on button "Publicar Cotización" at bounding box center [715, 241] width 61 height 15
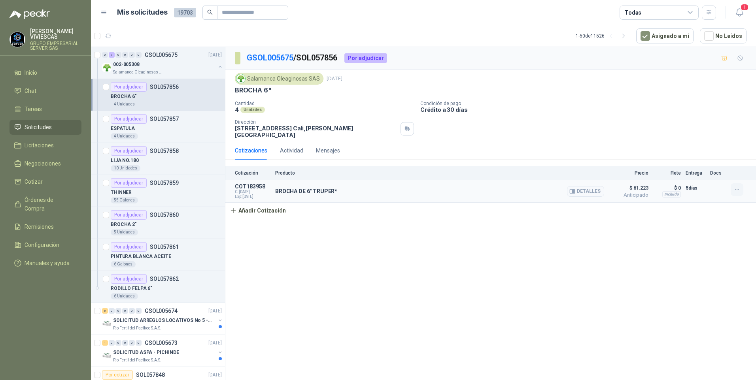
click at [740, 184] on button "button" at bounding box center [736, 189] width 13 height 13
click at [701, 150] on button "Editar" at bounding box center [720, 152] width 63 height 13
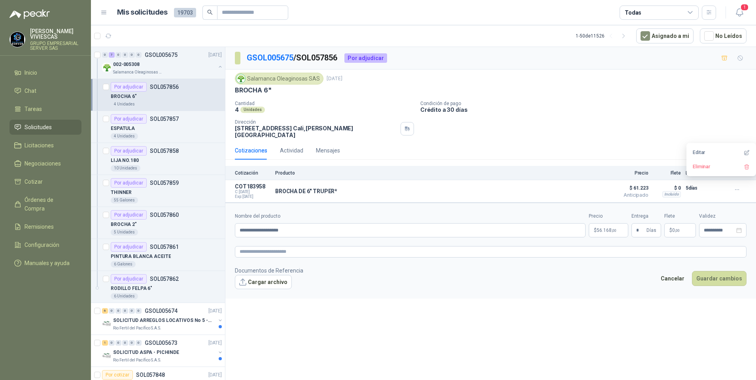
type input "**********"
type input "*"
click at [260, 283] on button "Cargar archivo" at bounding box center [263, 282] width 57 height 14
click at [711, 283] on button "Guardar cambios" at bounding box center [719, 288] width 55 height 15
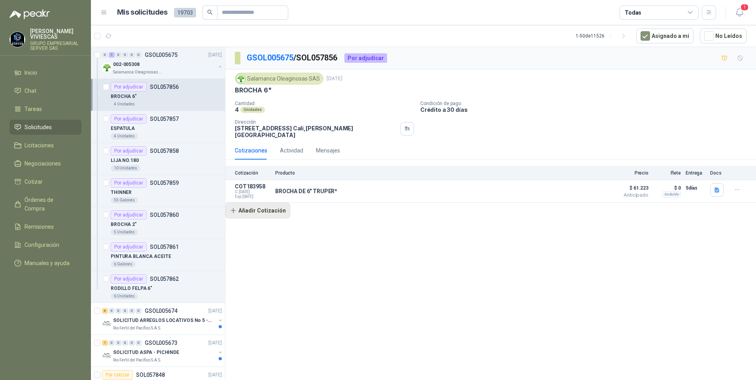
click at [269, 203] on button "Añadir Cotización" at bounding box center [257, 211] width 65 height 16
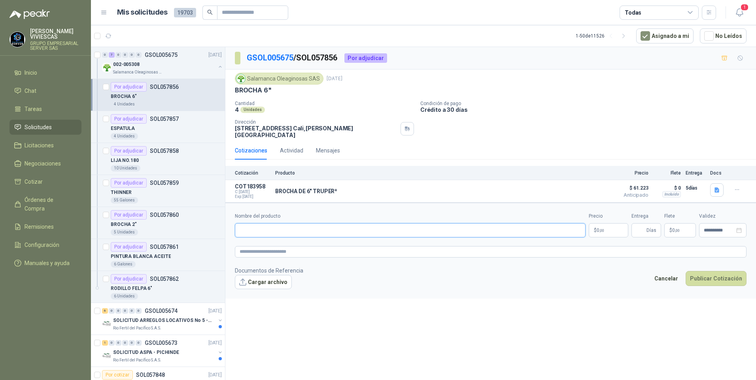
click at [245, 226] on input "Nombre del producto" at bounding box center [410, 230] width 351 height 14
type input "**********"
click at [601, 229] on body "RODRIGO VIVIESCAS GRUPO EMPRESARIAL SERVER SAS Inicio Chat Tareas Solicitudes L…" at bounding box center [378, 190] width 756 height 380
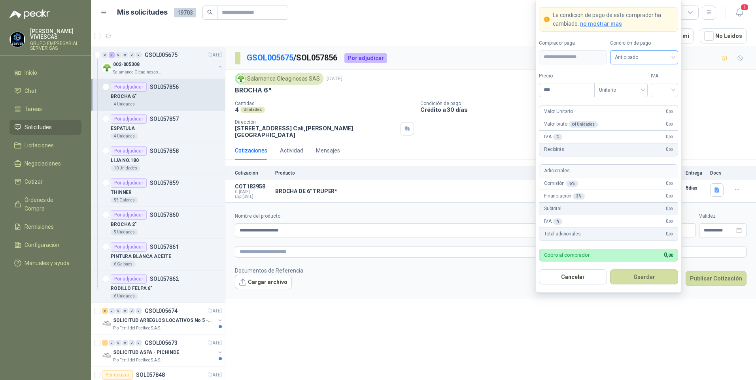
click at [641, 56] on span "Anticipado" at bounding box center [644, 57] width 58 height 12
drag, startPoint x: 645, startPoint y: 88, endPoint x: 621, endPoint y: 92, distance: 24.4
click at [644, 88] on div "Crédito a 30 días" at bounding box center [643, 86] width 55 height 9
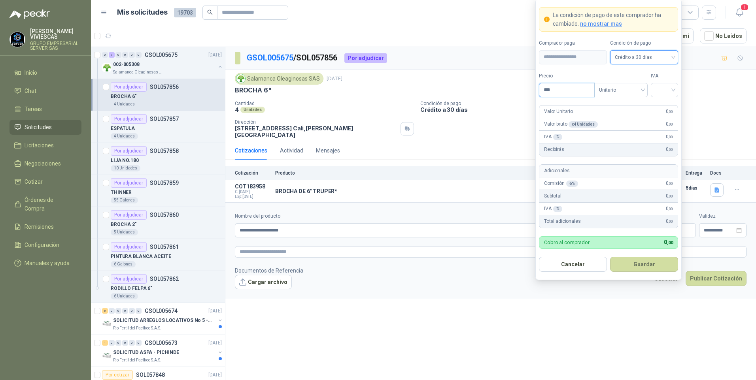
click at [559, 91] on input "***" at bounding box center [566, 89] width 55 height 13
type input "*******"
click at [667, 90] on input "search" at bounding box center [664, 89] width 18 height 12
click at [668, 102] on div "19%" at bounding box center [664, 106] width 24 height 13
click at [638, 265] on button "Guardar" at bounding box center [644, 264] width 68 height 15
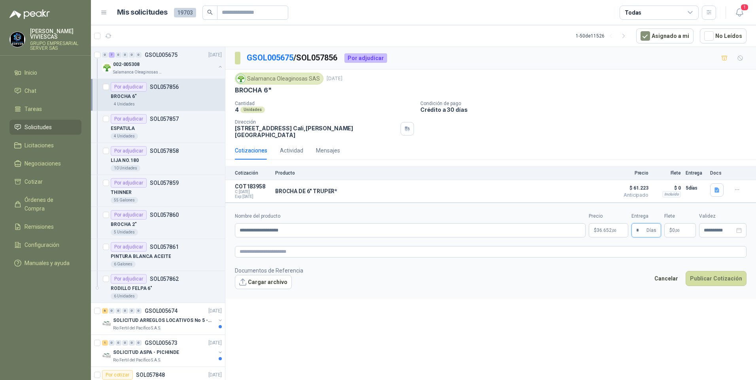
type input "*"
drag, startPoint x: 538, startPoint y: 342, endPoint x: 541, endPoint y: 330, distance: 12.3
click at [537, 338] on div "**********" at bounding box center [490, 215] width 530 height 336
click at [638, 226] on input "*" at bounding box center [640, 230] width 9 height 13
click at [444, 327] on div "**********" at bounding box center [490, 215] width 530 height 336
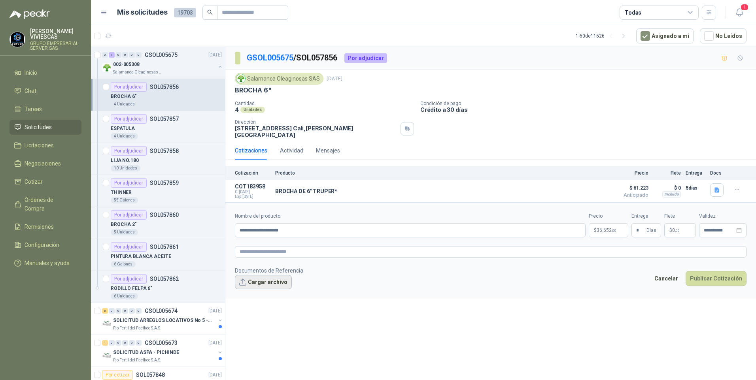
click at [257, 278] on button "Cargar archivo" at bounding box center [263, 282] width 57 height 14
click at [708, 290] on button "Publicar Cotización" at bounding box center [715, 288] width 61 height 15
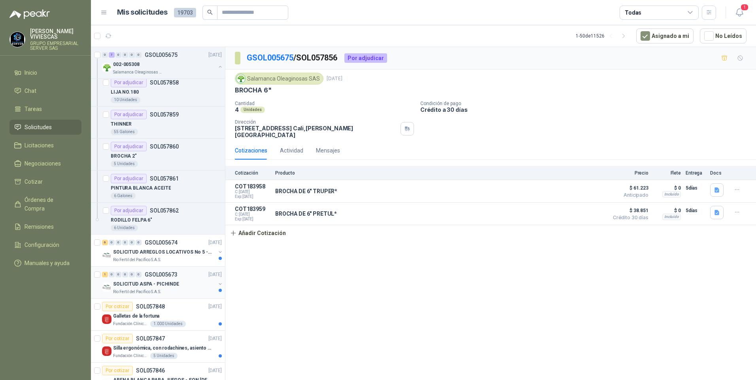
scroll to position [79, 0]
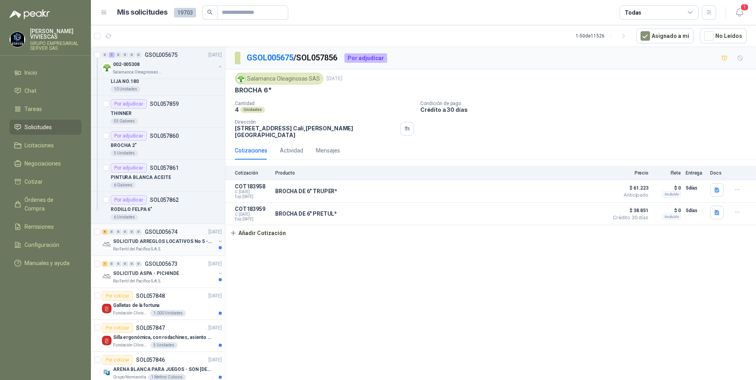
click at [153, 245] on p "SOLICITUD ARREGLOS LOCATIVOS No 5 - PICHINDE" at bounding box center [162, 242] width 98 height 8
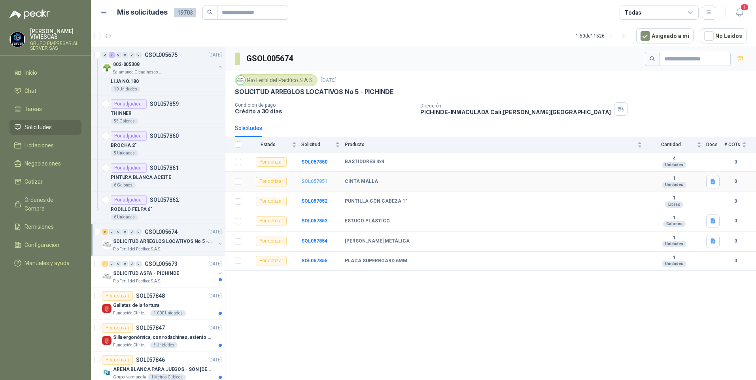
click at [321, 181] on b "SOL057851" at bounding box center [314, 182] width 26 height 6
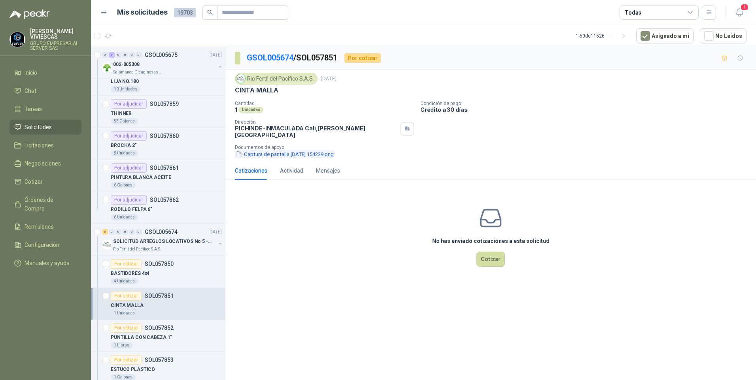
click at [281, 150] on button "Captura de pantalla 2025-09-26 154229.png" at bounding box center [285, 154] width 100 height 8
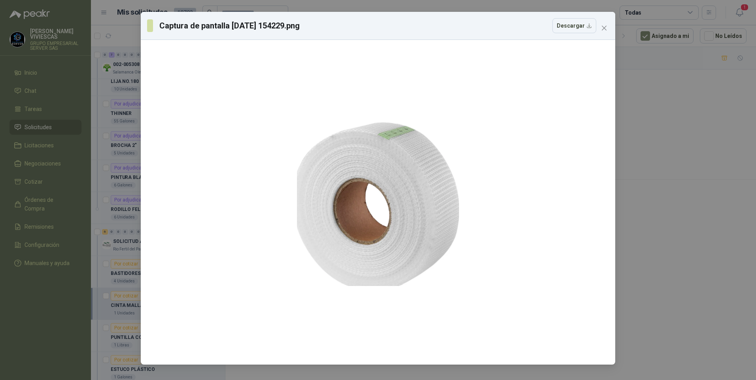
drag, startPoint x: 718, startPoint y: 268, endPoint x: 659, endPoint y: 257, distance: 60.2
click at [718, 267] on div "Captura de pantalla 2025-09-26 154229.png Descargar" at bounding box center [378, 190] width 756 height 380
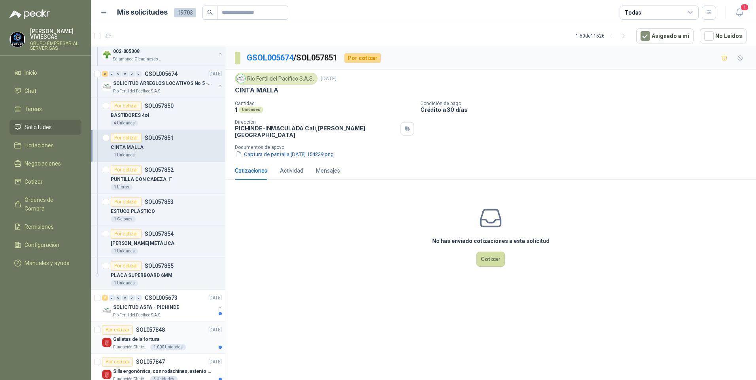
scroll to position [277, 0]
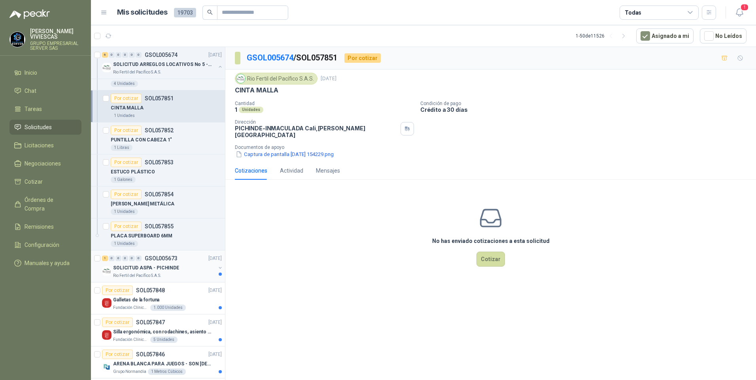
click at [140, 271] on p "SOLICITUD ASPA - PICHINDE" at bounding box center [146, 268] width 66 height 8
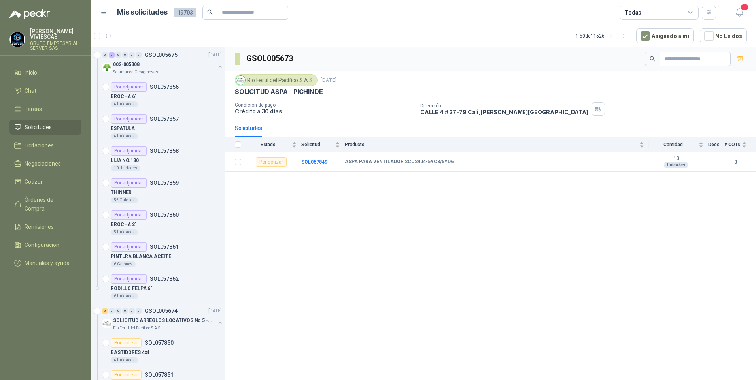
click at [39, 125] on span "Solicitudes" at bounding box center [38, 127] width 27 height 9
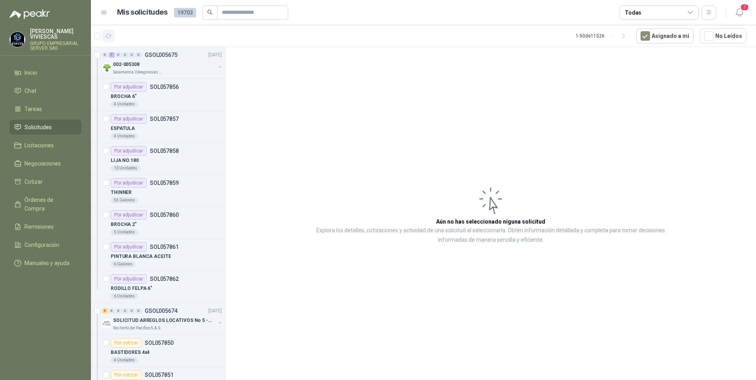
click at [106, 39] on icon "button" at bounding box center [108, 36] width 7 height 7
click at [109, 36] on icon "button" at bounding box center [108, 36] width 7 height 7
click at [42, 128] on span "Solicitudes" at bounding box center [38, 127] width 27 height 9
click at [25, 124] on span "Solicitudes" at bounding box center [38, 127] width 27 height 9
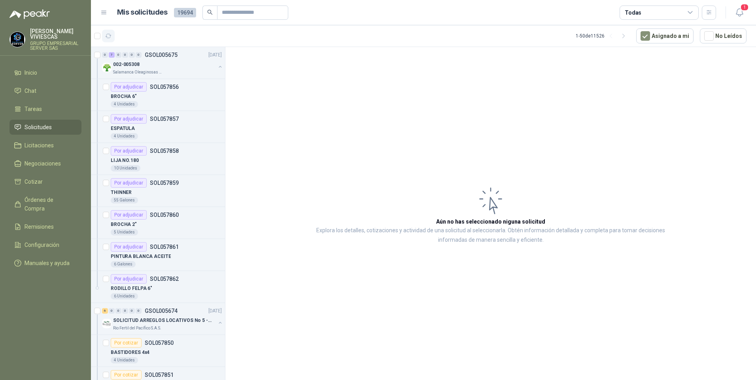
click at [109, 37] on icon "button" at bounding box center [108, 36] width 7 height 7
click at [109, 38] on icon "button" at bounding box center [108, 36] width 7 height 7
click at [737, 16] on icon "button" at bounding box center [739, 13] width 10 height 10
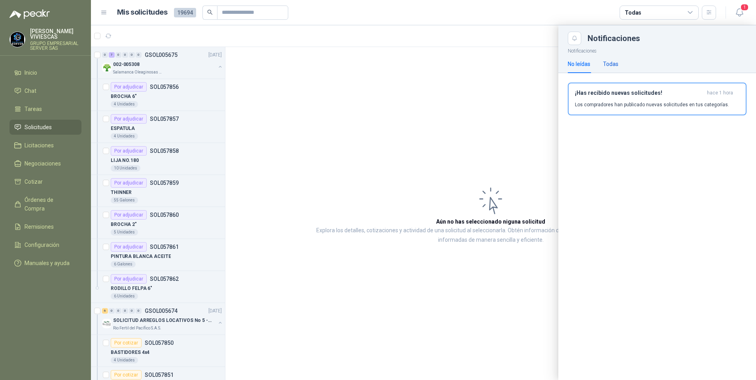
click at [618, 66] on div "Todas" at bounding box center [610, 64] width 15 height 9
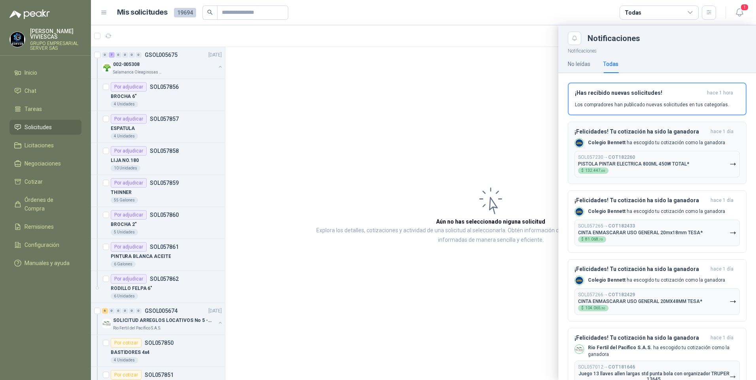
click at [729, 165] on icon "button" at bounding box center [732, 164] width 7 height 7
